Goal: Task Accomplishment & Management: Use online tool/utility

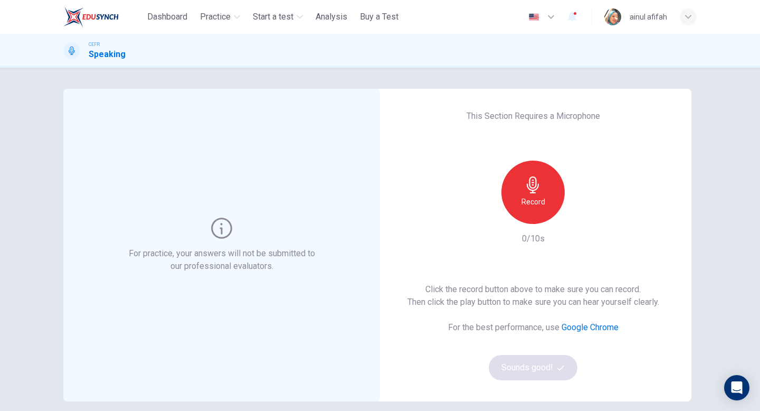
click at [542, 175] on div "Record" at bounding box center [533, 191] width 63 height 63
click at [561, 362] on button "Sounds good!" at bounding box center [533, 367] width 89 height 25
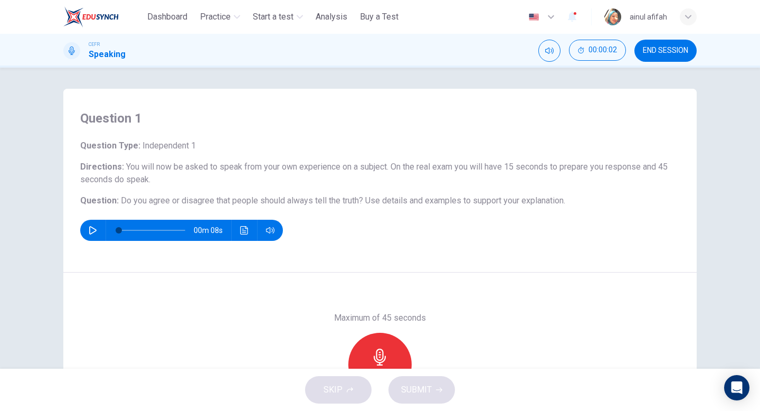
click at [88, 233] on button "button" at bounding box center [92, 230] width 17 height 21
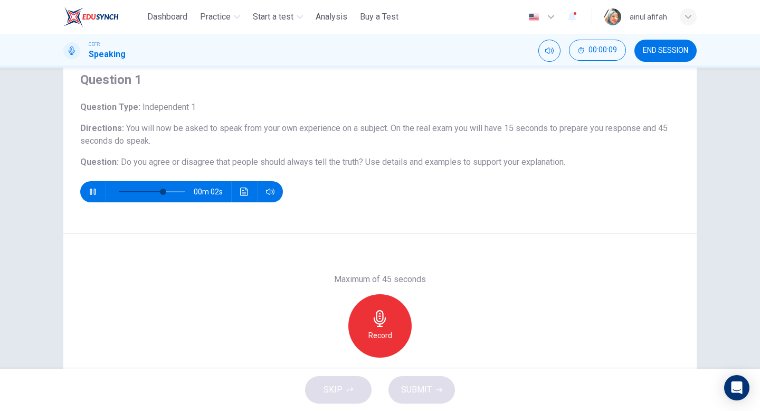
scroll to position [22, 0]
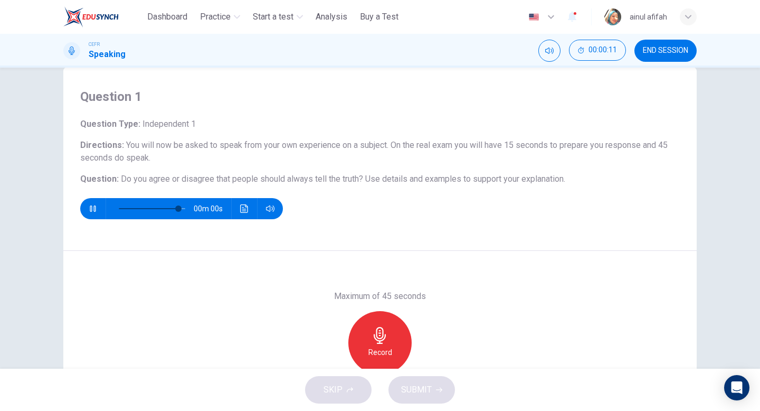
type input "*"
click at [393, 342] on div "Record" at bounding box center [379, 342] width 63 height 63
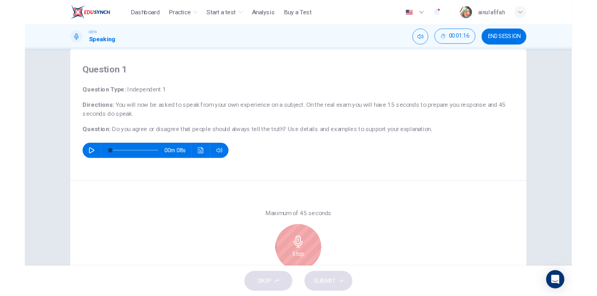
scroll to position [85, 0]
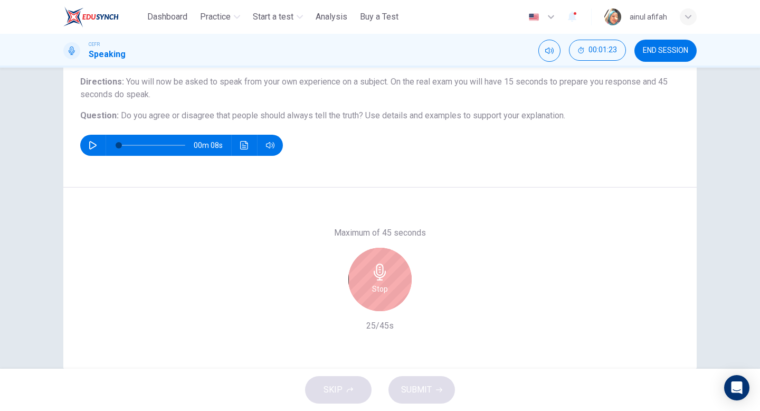
click at [382, 295] on div "Stop" at bounding box center [379, 279] width 63 height 63
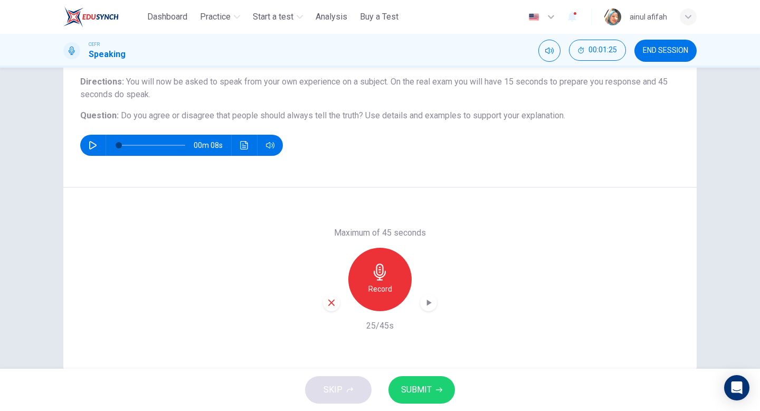
click at [334, 308] on div "button" at bounding box center [331, 302] width 17 height 17
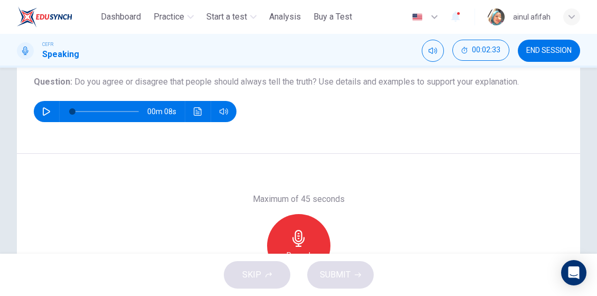
scroll to position [131, 0]
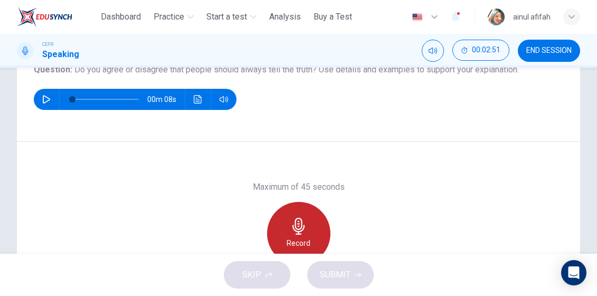
click at [290, 230] on div "Record" at bounding box center [298, 233] width 63 height 63
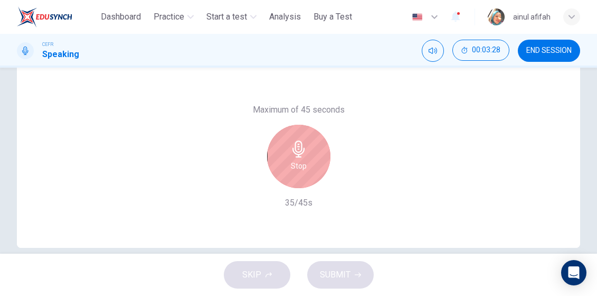
scroll to position [205, 0]
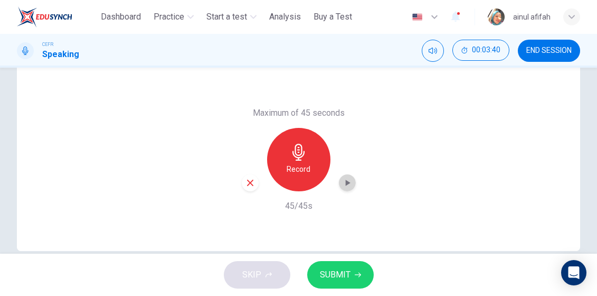
click at [347, 179] on icon "button" at bounding box center [347, 182] width 11 height 11
click at [333, 280] on span "SUBMIT" at bounding box center [335, 274] width 31 height 15
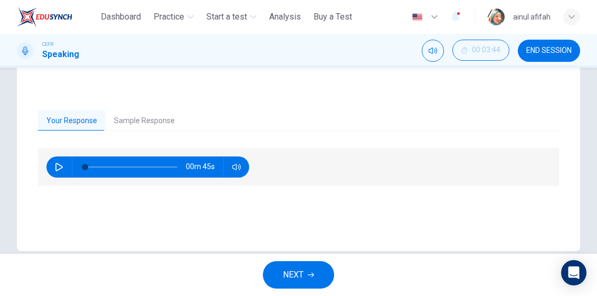
click at [56, 171] on button "button" at bounding box center [59, 166] width 17 height 21
click at [235, 171] on button "button" at bounding box center [236, 166] width 17 height 21
click at [237, 169] on icon "button" at bounding box center [236, 167] width 8 height 8
click at [438, 52] on button "Mute" at bounding box center [433, 51] width 22 height 22
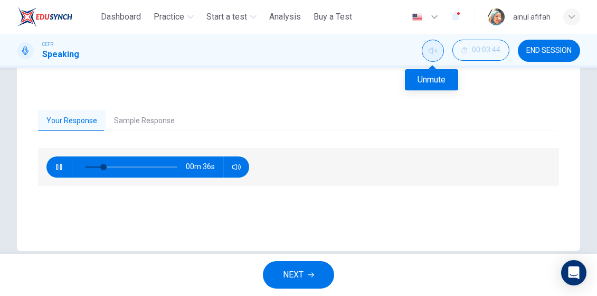
click at [438, 52] on button "Unmute" at bounding box center [433, 51] width 22 height 22
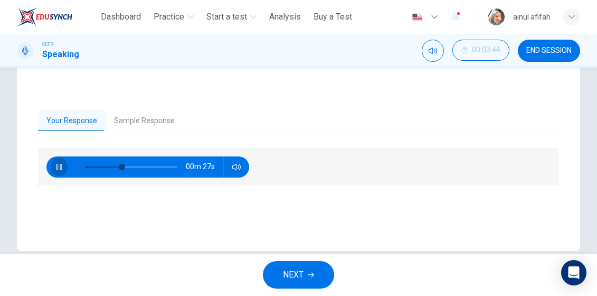
click at [55, 169] on icon "button" at bounding box center [59, 167] width 8 height 8
click at [55, 169] on icon "button" at bounding box center [58, 167] width 7 height 8
type input "**"
click at [316, 271] on button "NEXT" at bounding box center [298, 274] width 71 height 27
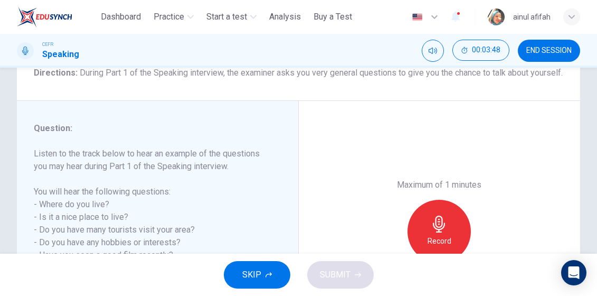
scroll to position [93, 0]
click at [41, 13] on img at bounding box center [44, 16] width 55 height 21
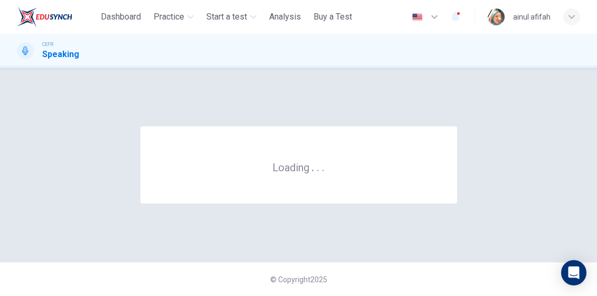
scroll to position [0, 0]
